Goal: Navigation & Orientation: Find specific page/section

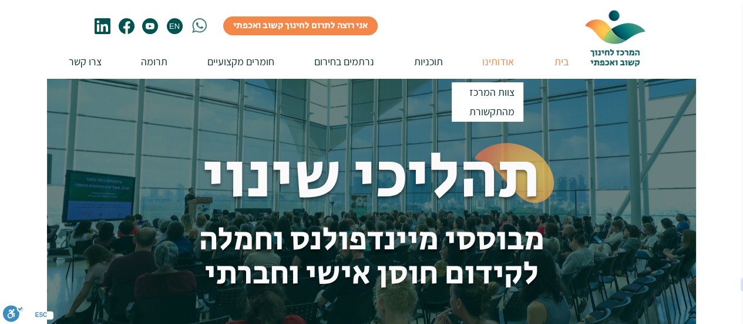
click at [498, 57] on p "אודותינו" at bounding box center [498, 61] width 43 height 33
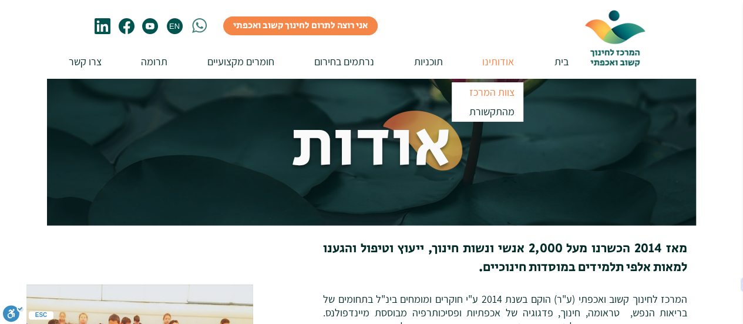
click at [491, 90] on p "צוות המרכז" at bounding box center [492, 91] width 56 height 19
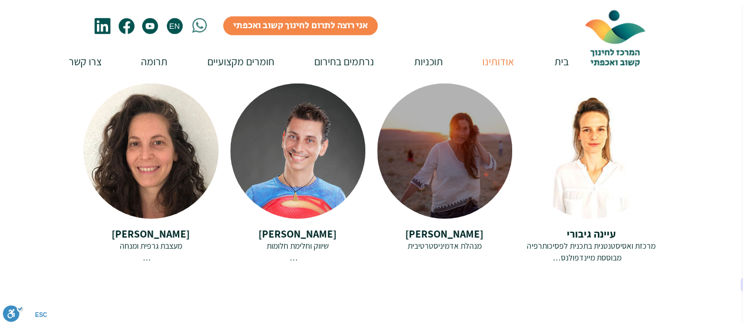
scroll to position [1822, 0]
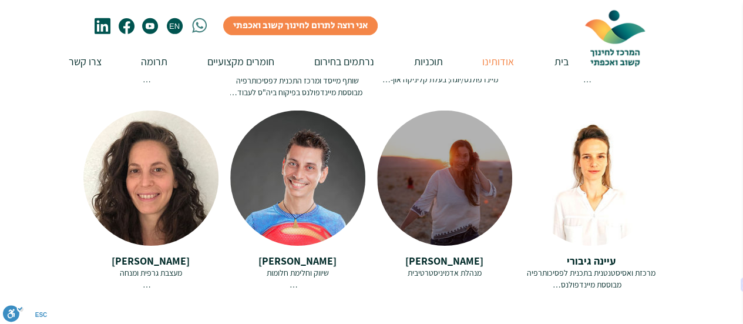
click at [471, 199] on div at bounding box center [444, 177] width 135 height 135
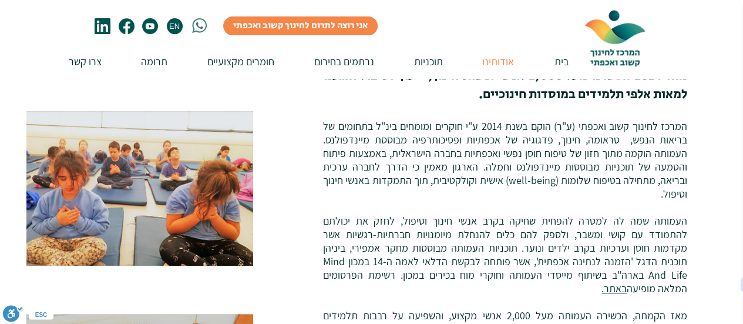
scroll to position [105, 0]
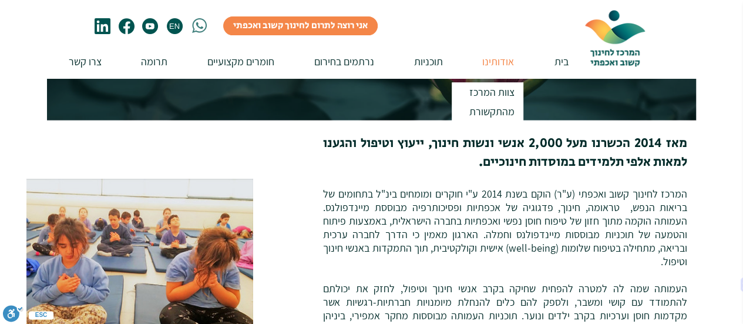
click at [490, 65] on p "אודותינו" at bounding box center [498, 61] width 43 height 33
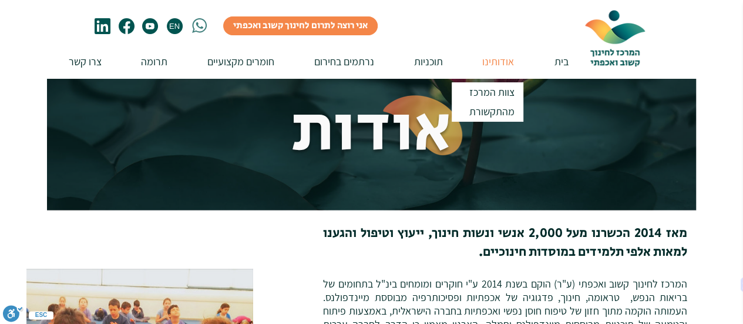
scroll to position [0, 0]
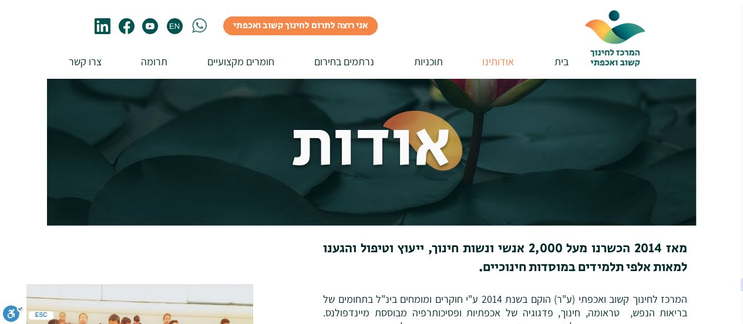
click at [494, 93] on img "main content" at bounding box center [371, 162] width 649 height 324
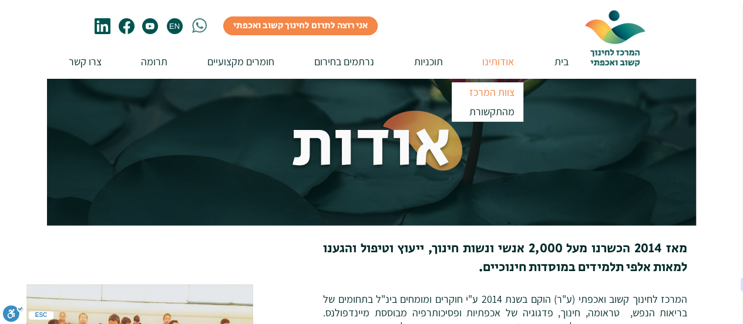
click at [494, 96] on p "צוות המרכז" at bounding box center [492, 91] width 56 height 19
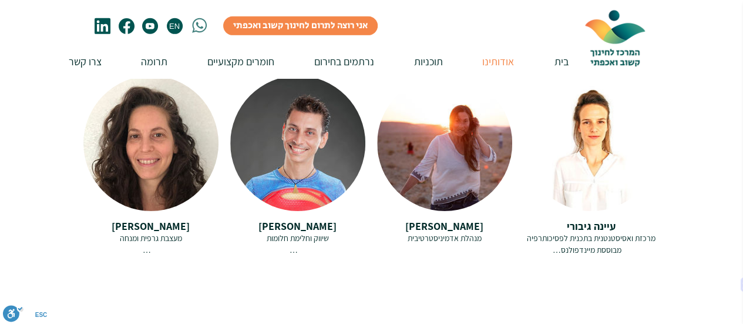
scroll to position [1822, 0]
